Goal: Transaction & Acquisition: Purchase product/service

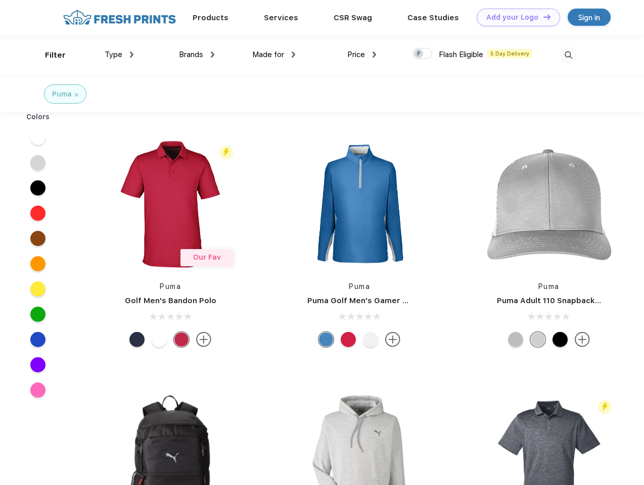
scroll to position [1, 0]
click at [515, 17] on link "Add your Logo Design Tool" at bounding box center [518, 18] width 83 height 18
click at [0, 0] on div "Design Tool" at bounding box center [0, 0] width 0 height 0
click at [543, 17] on link "Add your Logo Design Tool" at bounding box center [518, 18] width 83 height 18
click at [49, 55] on div "Filter" at bounding box center [55, 56] width 21 height 12
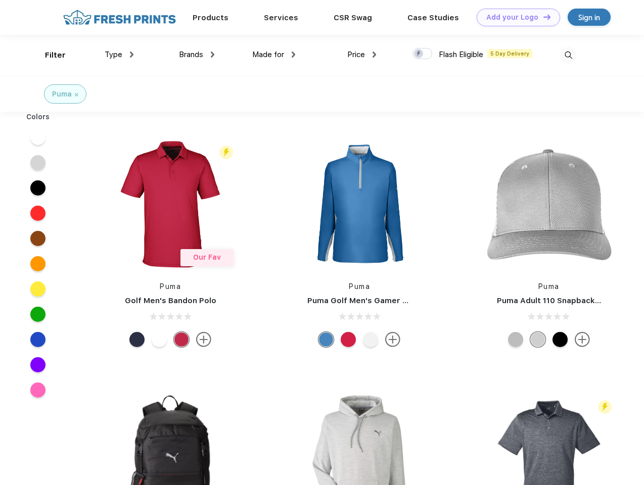
click at [119, 55] on span "Type" at bounding box center [114, 54] width 18 height 9
click at [197, 55] on span "Brands" at bounding box center [191, 54] width 24 height 9
click at [274, 55] on span "Made for" at bounding box center [268, 54] width 32 height 9
click at [362, 55] on span "Price" at bounding box center [356, 54] width 18 height 9
click at [423, 54] on div at bounding box center [423, 53] width 20 height 11
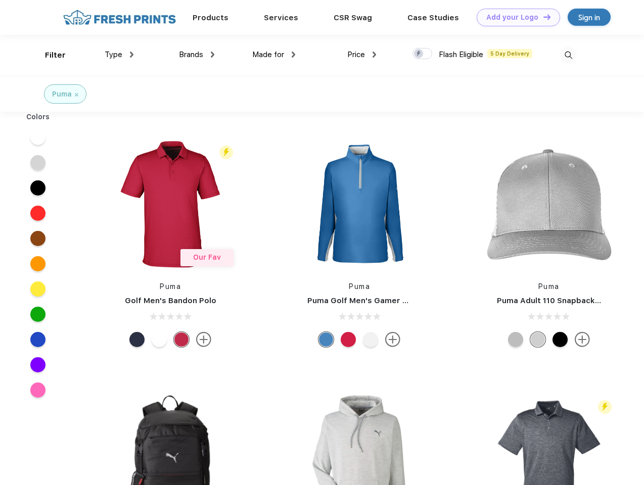
click at [419, 54] on input "checkbox" at bounding box center [416, 51] width 7 height 7
click at [568, 55] on img at bounding box center [568, 55] width 17 height 17
